Goal: Book appointment/travel/reservation

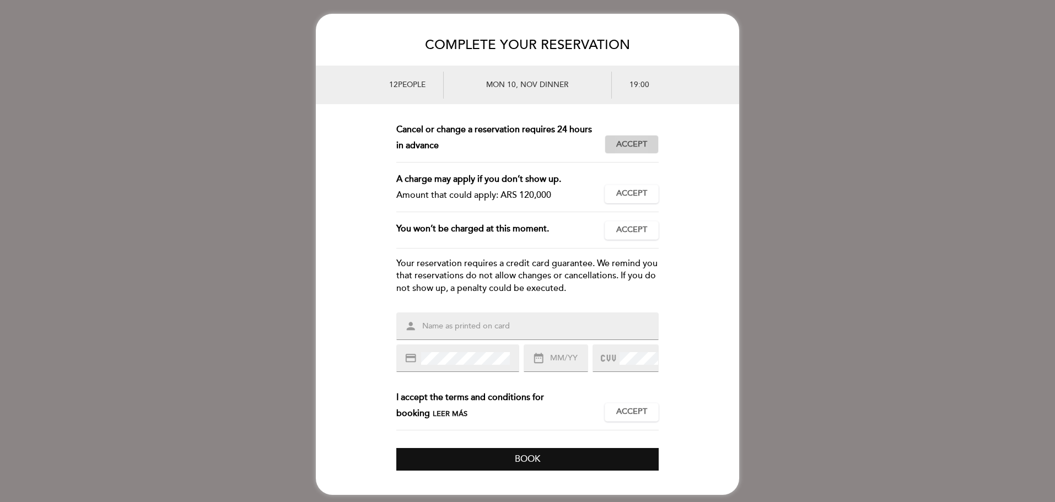
click at [639, 145] on span "Accept" at bounding box center [631, 145] width 31 height 12
click at [638, 192] on span "Accept" at bounding box center [631, 194] width 31 height 12
click at [638, 237] on button "Accept Accepted" at bounding box center [632, 230] width 54 height 19
click at [538, 331] on input "text" at bounding box center [540, 326] width 239 height 13
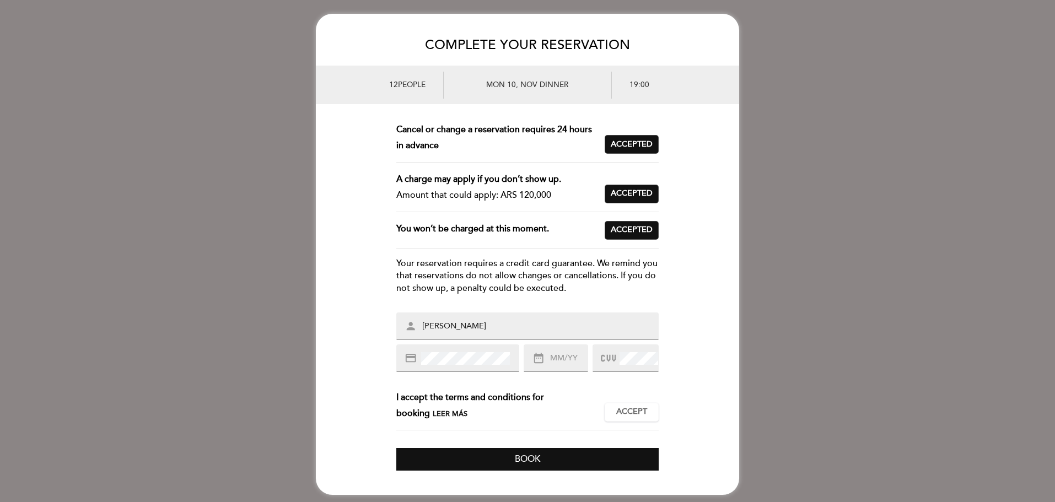
type input "[PERSON_NAME]"
click at [481, 370] on div "credit_card" at bounding box center [457, 359] width 123 height 28
click at [572, 363] on input "text" at bounding box center [568, 358] width 39 height 13
type input "03/27"
click at [627, 413] on span "Accept" at bounding box center [631, 412] width 31 height 12
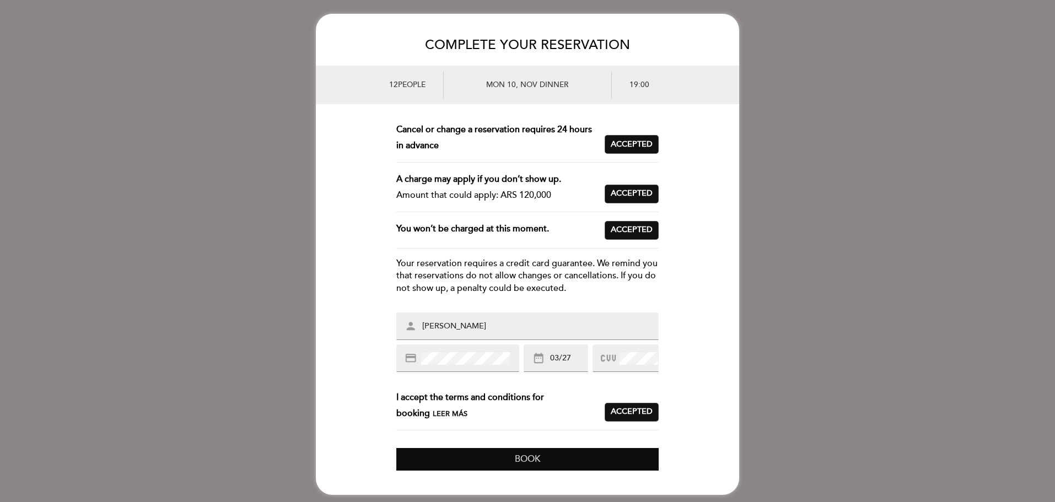
click at [597, 452] on button "Book" at bounding box center [527, 459] width 262 height 23
